Goal: Transaction & Acquisition: Purchase product/service

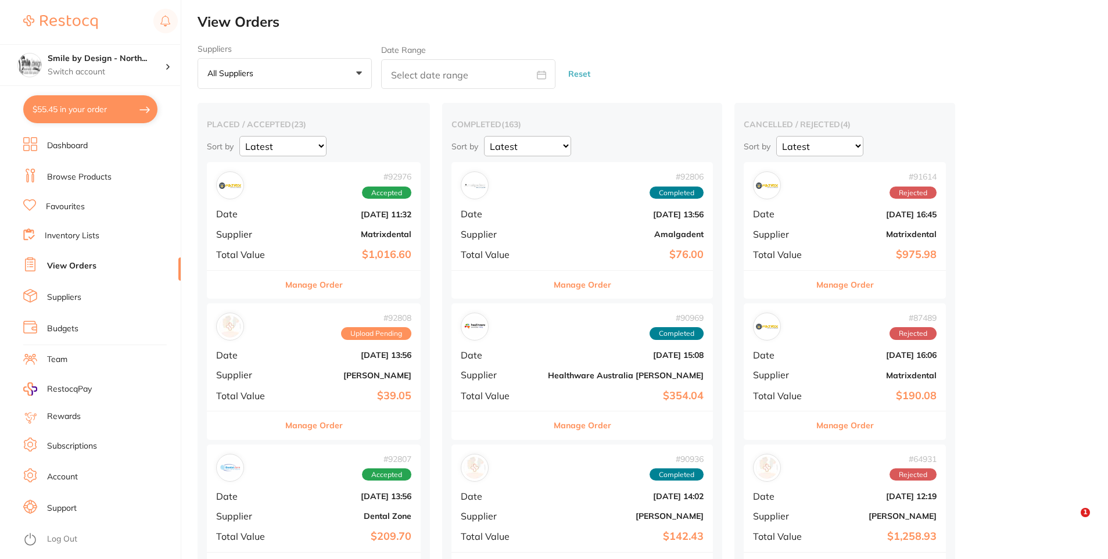
click at [101, 177] on link "Browse Products" at bounding box center [79, 177] width 65 height 12
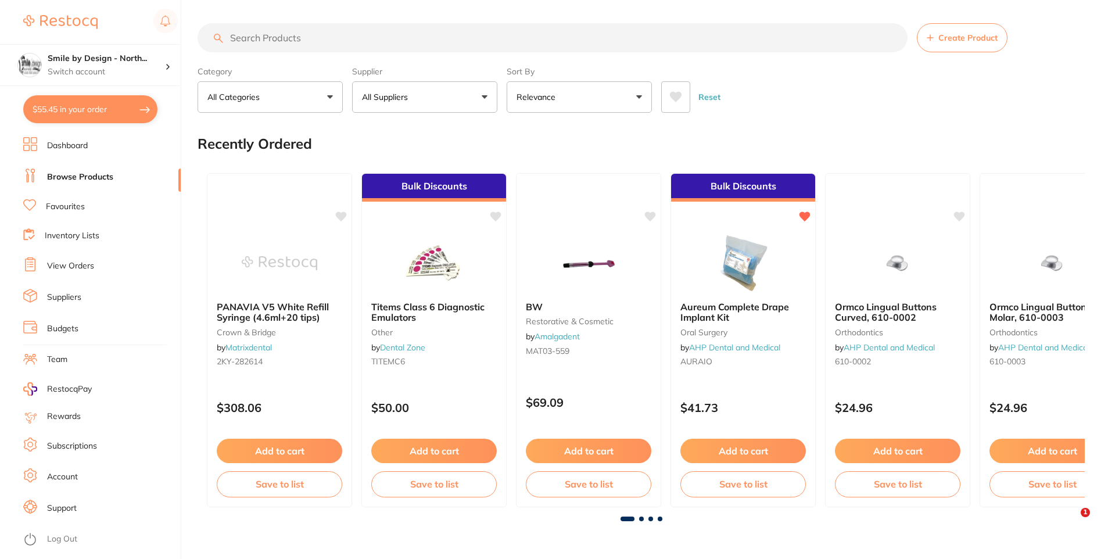
click at [324, 37] on input "search" at bounding box center [553, 37] width 710 height 29
type input "curasept"
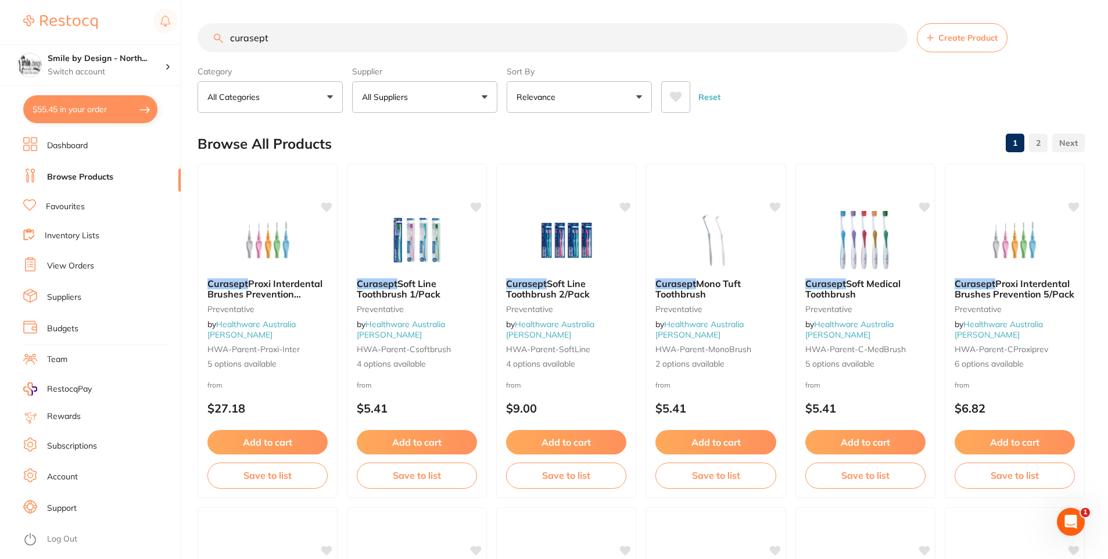
click at [65, 202] on link "Favourites" at bounding box center [65, 207] width 39 height 12
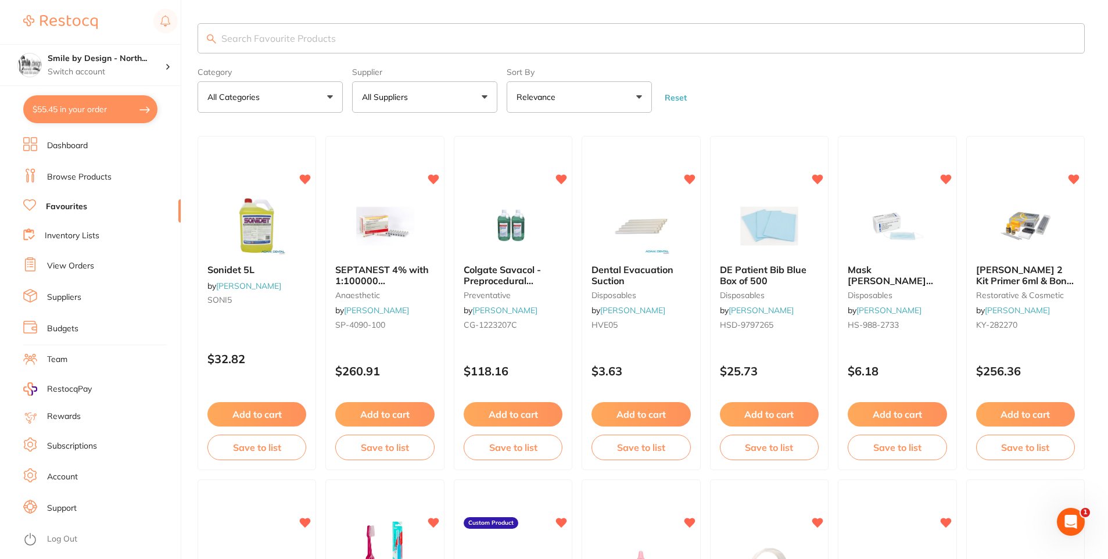
click at [441, 38] on input "search" at bounding box center [641, 38] width 887 height 30
type input "curasept"
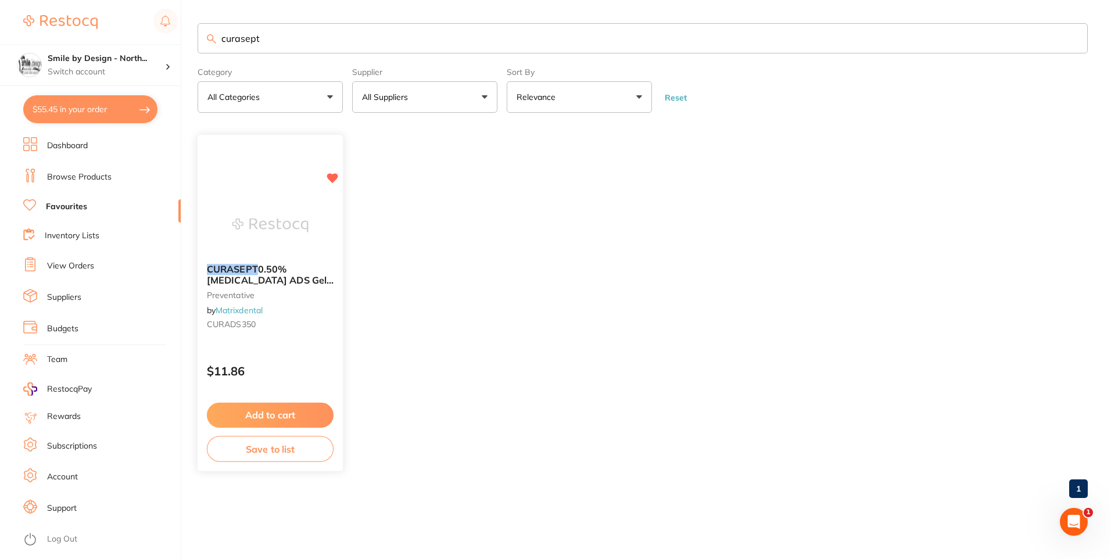
click at [307, 411] on button "Add to cart" at bounding box center [270, 415] width 127 height 25
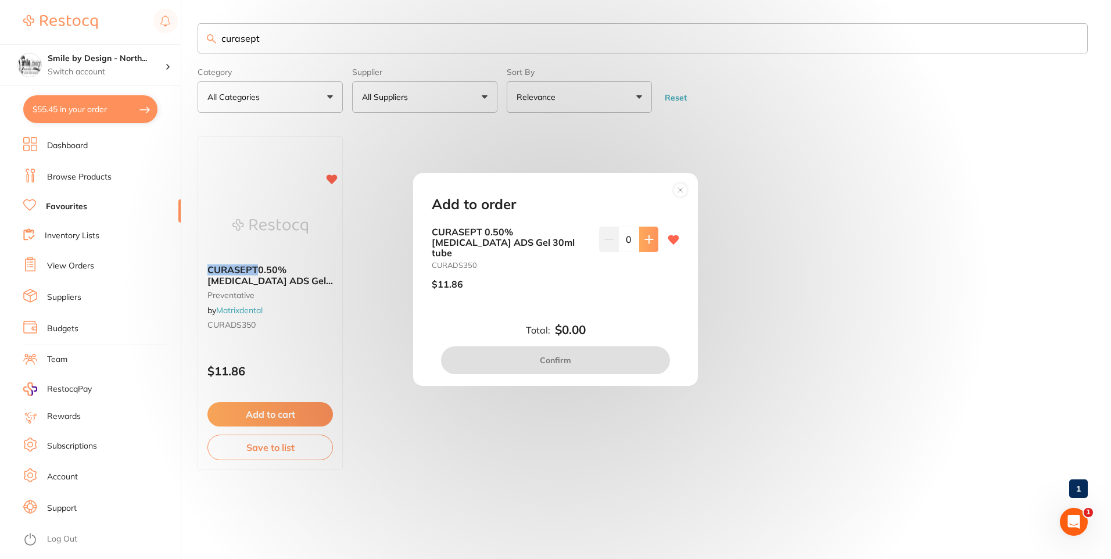
click at [650, 251] on button at bounding box center [648, 240] width 19 height 26
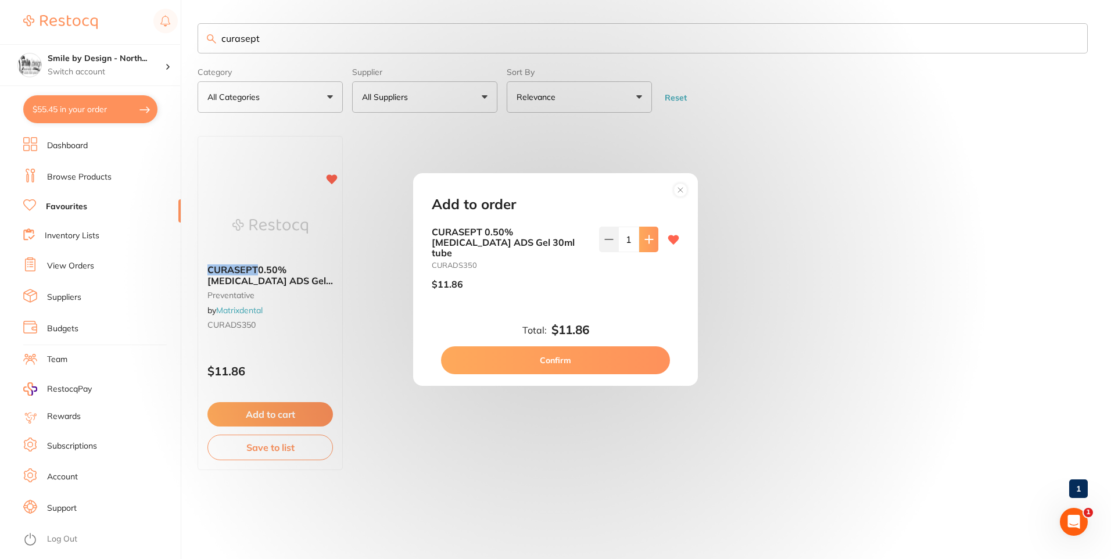
click at [650, 251] on button at bounding box center [648, 240] width 19 height 26
type input "2"
click at [591, 359] on button "Confirm" at bounding box center [555, 360] width 229 height 28
